Goal: Navigation & Orientation: Find specific page/section

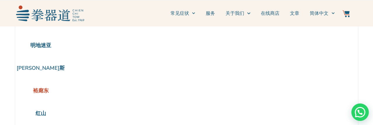
scroll to position [26, 0]
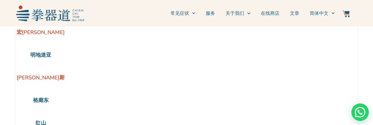
click at [41, 78] on li "[PERSON_NAME]斯" at bounding box center [41, 77] width 52 height 23
click at [41, 77] on li "[PERSON_NAME]斯" at bounding box center [41, 77] width 52 height 23
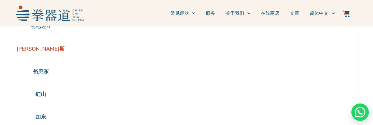
scroll to position [53, 0]
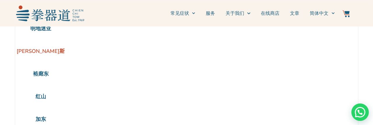
click at [36, 51] on li "[PERSON_NAME]斯" at bounding box center [41, 51] width 52 height 23
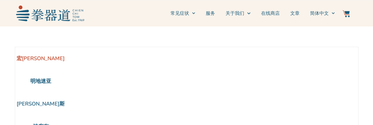
scroll to position [53, 0]
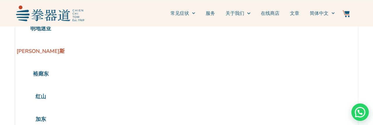
click at [47, 51] on li "[PERSON_NAME]斯" at bounding box center [41, 51] width 52 height 23
click at [40, 51] on li "[PERSON_NAME]斯" at bounding box center [41, 51] width 52 height 23
click at [54, 50] on li "[PERSON_NAME]斯" at bounding box center [41, 51] width 52 height 23
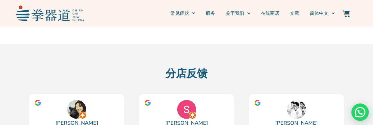
scroll to position [132, 0]
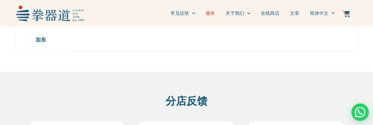
click at [211, 14] on link "服务" at bounding box center [210, 13] width 9 height 15
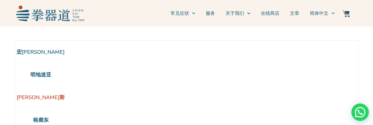
scroll to position [0, 0]
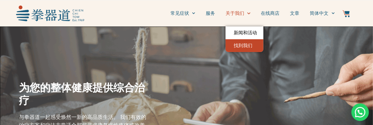
click at [242, 46] on link "找到我们" at bounding box center [245, 45] width 38 height 13
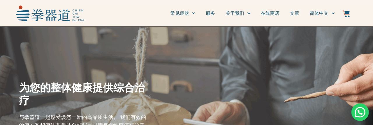
scroll to position [26, 0]
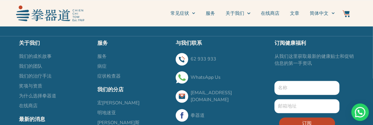
scroll to position [689, 0]
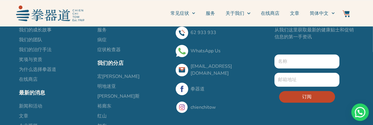
click at [105, 93] on span "[PERSON_NAME]斯" at bounding box center [118, 96] width 42 height 7
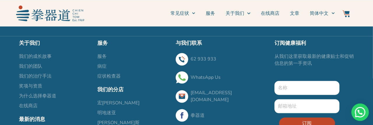
scroll to position [689, 0]
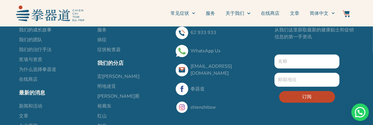
click at [109, 83] on span "明地迷亚" at bounding box center [106, 86] width 19 height 7
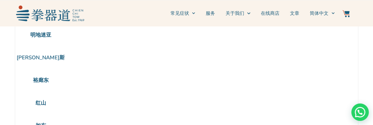
scroll to position [26, 0]
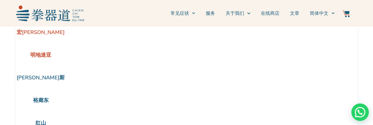
click at [39, 56] on li "明地迷亚" at bounding box center [41, 55] width 52 height 23
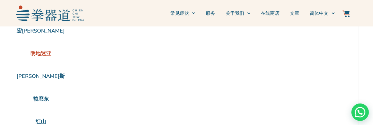
scroll to position [0, 0]
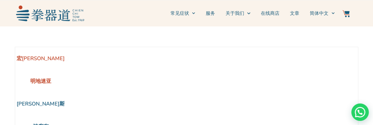
click at [42, 83] on li "明地迷亚" at bounding box center [41, 81] width 52 height 23
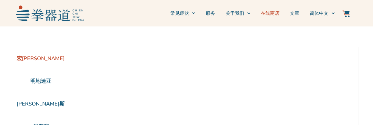
drag, startPoint x: 0, startPoint y: 0, endPoint x: 271, endPoint y: 14, distance: 271.5
click at [271, 14] on link "在线商店" at bounding box center [270, 13] width 19 height 15
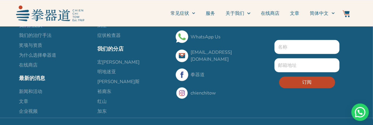
scroll to position [557, 0]
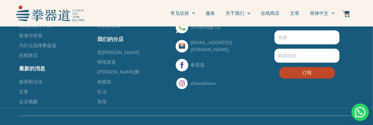
click at [106, 76] on span "[PERSON_NAME]斯" at bounding box center [118, 72] width 42 height 7
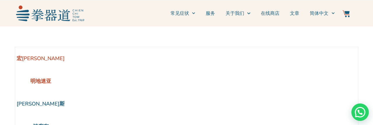
click at [43, 82] on li "明地迷亚" at bounding box center [41, 81] width 52 height 23
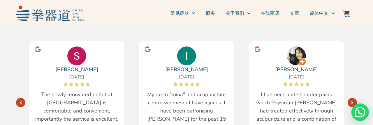
scroll to position [212, 0]
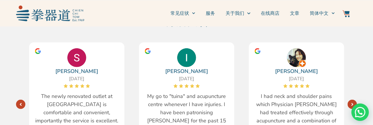
click at [301, 72] on link "[PERSON_NAME]" at bounding box center [296, 71] width 43 height 8
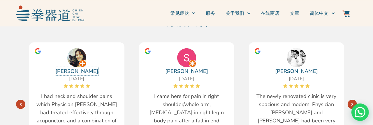
scroll to position [238, 0]
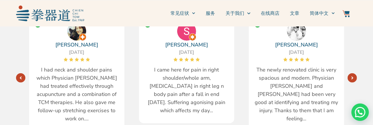
click at [196, 43] on link "[PERSON_NAME]" at bounding box center [186, 45] width 43 height 8
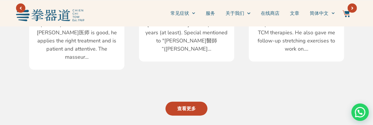
scroll to position [318, 0]
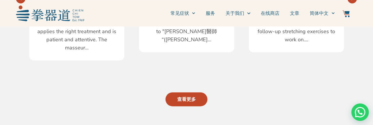
click at [190, 96] on span "查看更多" at bounding box center [186, 99] width 19 height 7
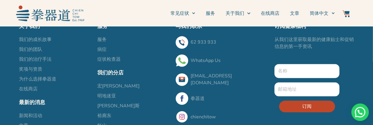
scroll to position [689, 0]
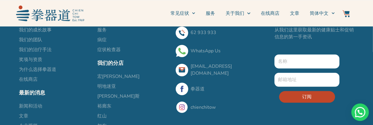
click at [205, 104] on link "chienchitow" at bounding box center [203, 107] width 25 height 6
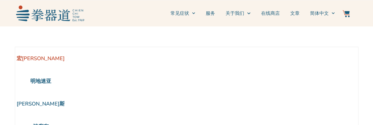
scroll to position [689, 0]
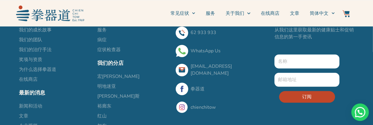
click at [185, 83] on img at bounding box center [182, 89] width 13 height 13
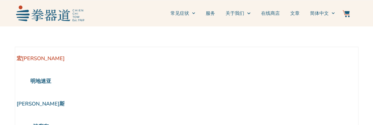
scroll to position [689, 0]
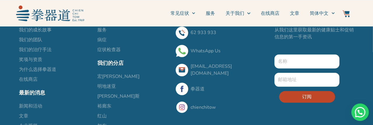
click at [39, 36] on span "我们的团队" at bounding box center [30, 39] width 23 height 7
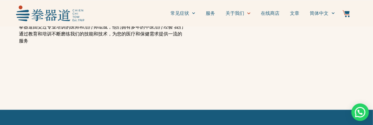
scroll to position [397, 0]
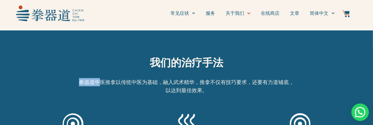
drag, startPoint x: 79, startPoint y: 80, endPoint x: 98, endPoint y: 80, distance: 19.2
click at [98, 80] on p "拳器道中医推拿以传统中医为基础，融入武术精华，推拿不仅有技巧要求，还要有力道铺底，以达到最佳效果。" at bounding box center [186, 86] width 219 height 16
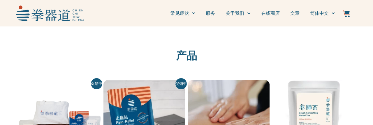
scroll to position [556, 0]
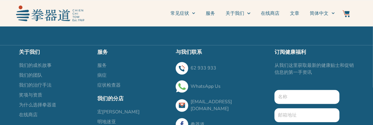
scroll to position [689, 0]
